Goal: Find specific page/section: Find specific page/section

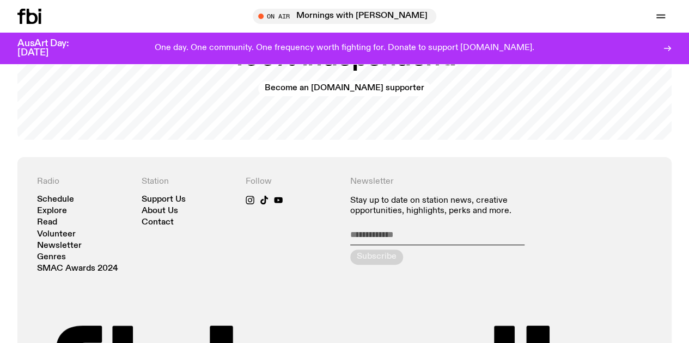
scroll to position [2142, 0]
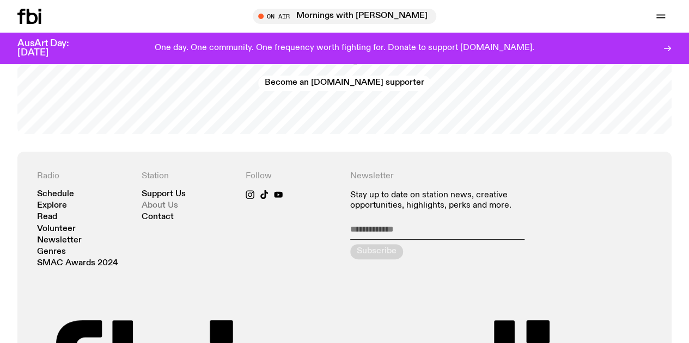
click at [171, 210] on link "About Us" at bounding box center [160, 206] width 36 height 8
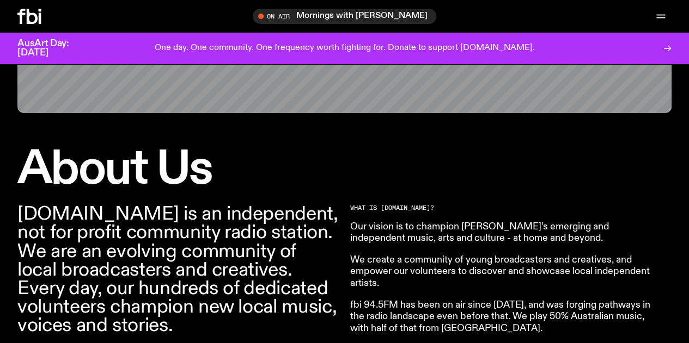
scroll to position [187, 0]
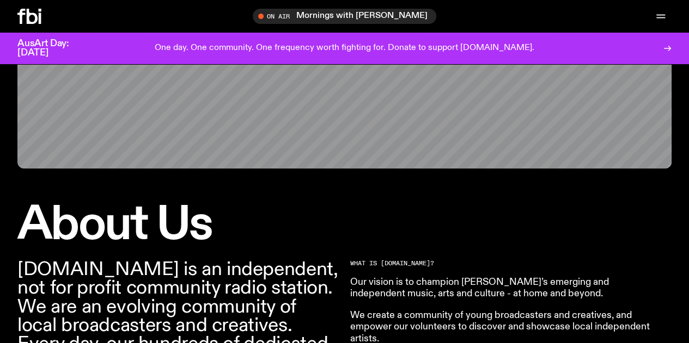
click at [54, 47] on h3 "AusArt Day: [DATE]" at bounding box center [52, 48] width 70 height 19
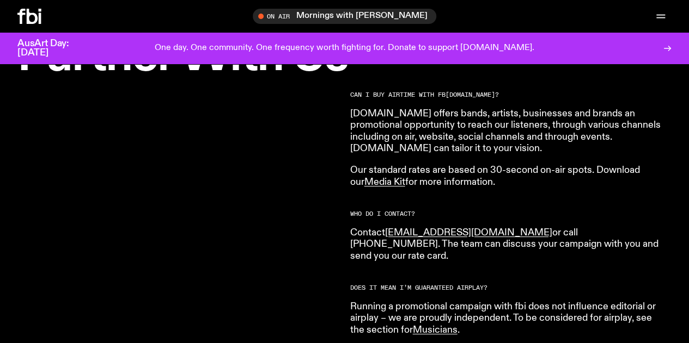
scroll to position [361, 0]
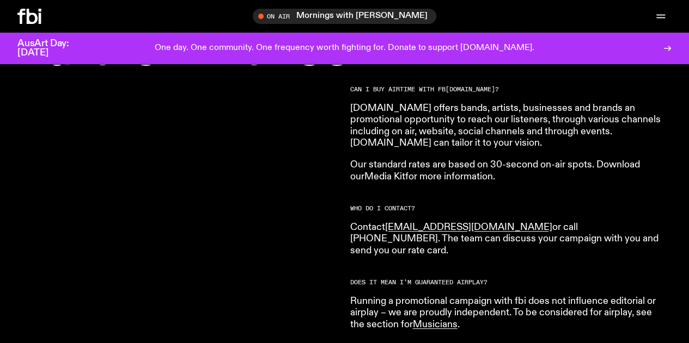
click at [383, 178] on link "Media Kit" at bounding box center [384, 177] width 41 height 10
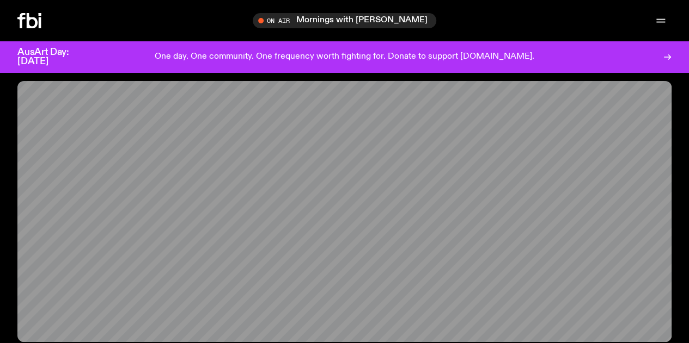
scroll to position [0, 0]
